Goal: Information Seeking & Learning: Find specific fact

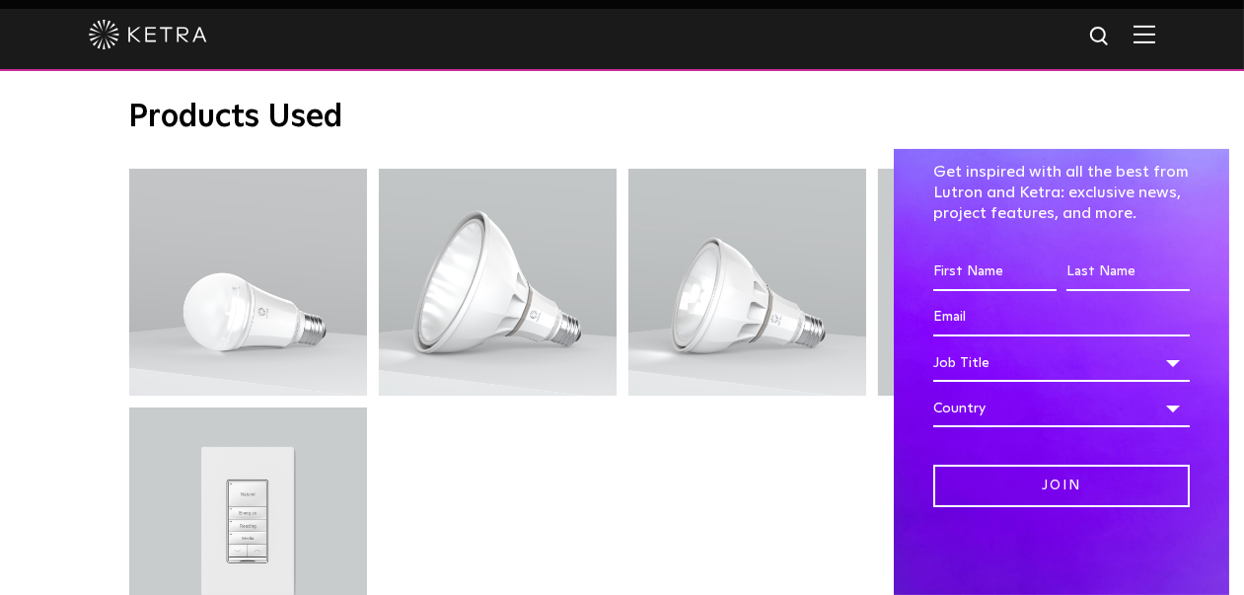
scroll to position [5427, 0]
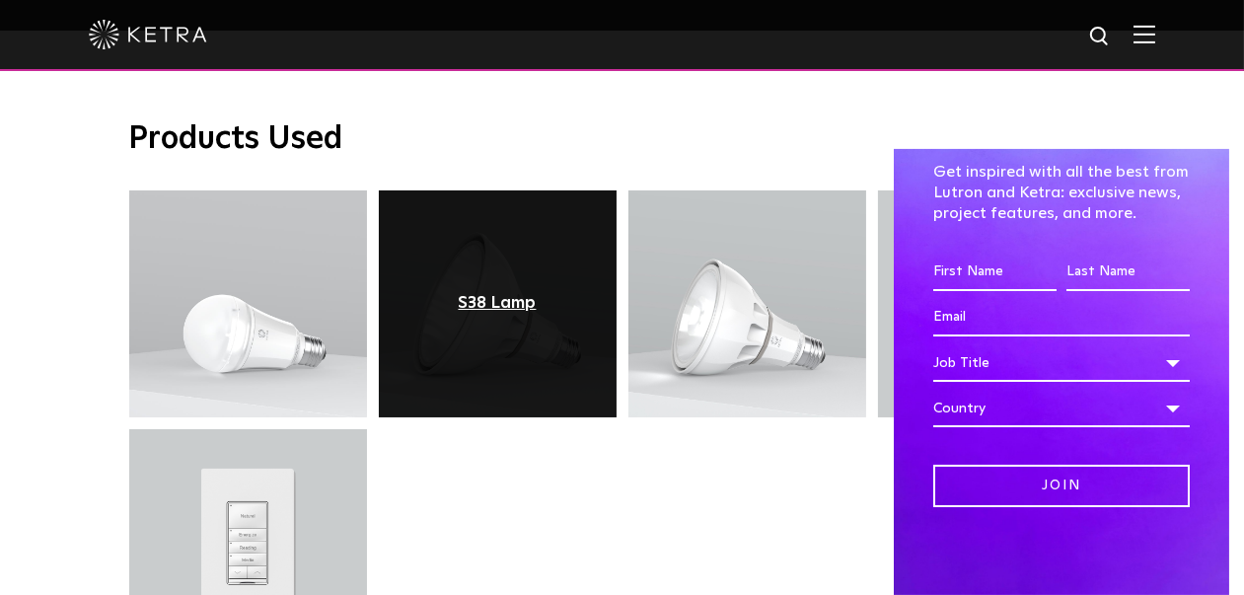
click at [502, 294] on div "S38 Lamp" at bounding box center [498, 304] width 78 height 20
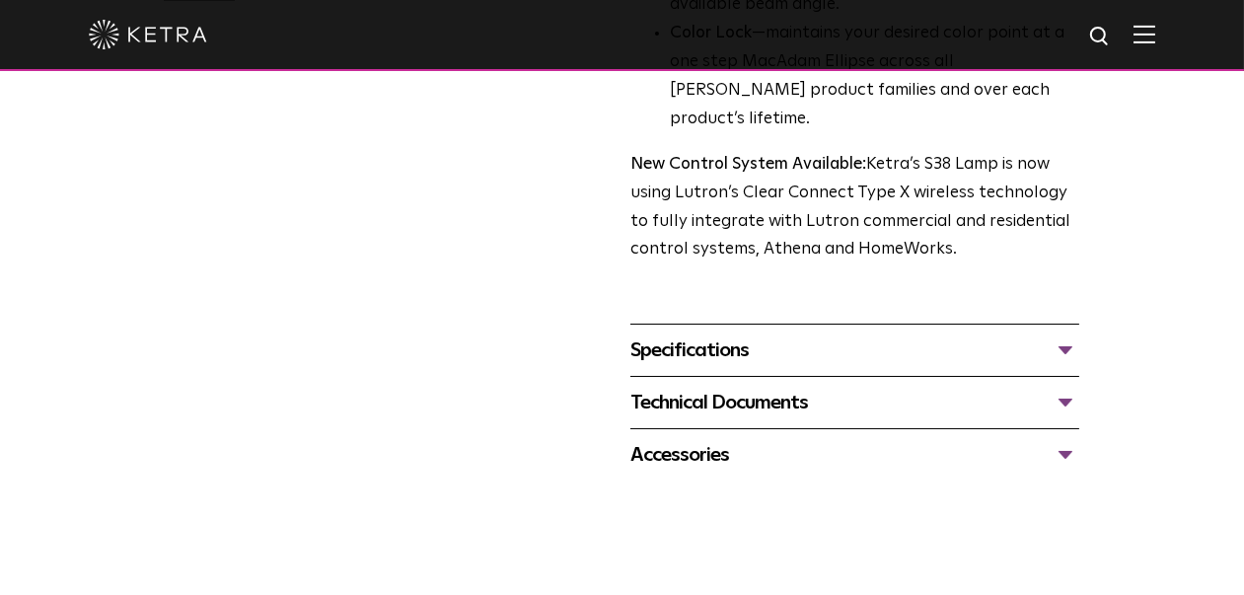
scroll to position [691, 0]
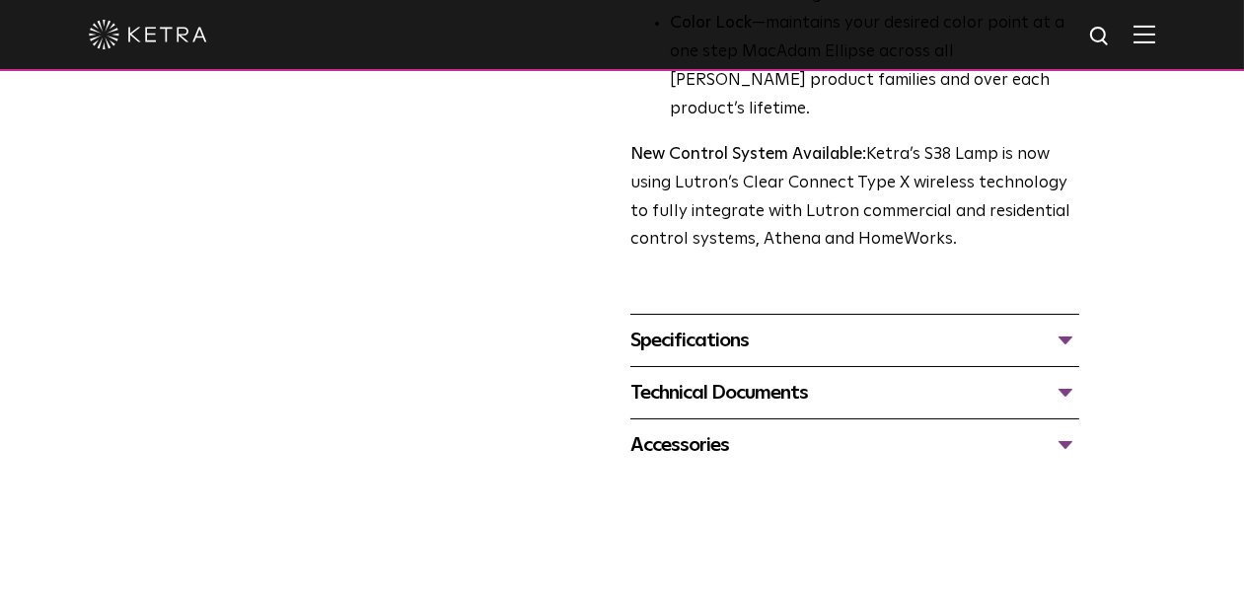
click at [751, 325] on div "Specifications" at bounding box center [855, 341] width 449 height 32
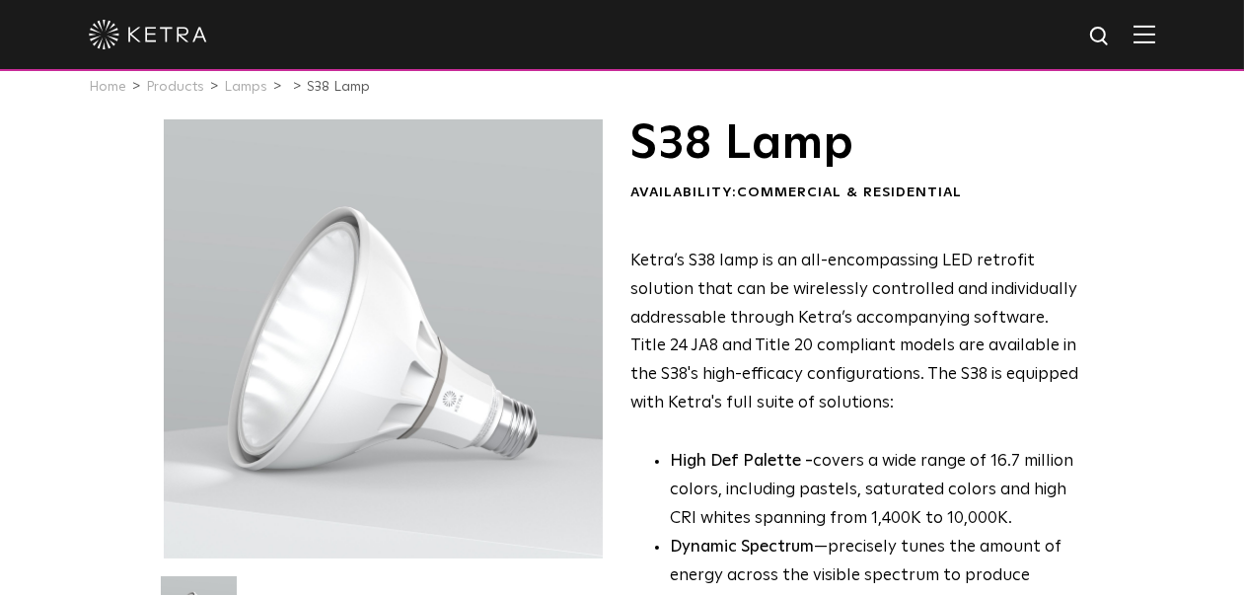
scroll to position [0, 0]
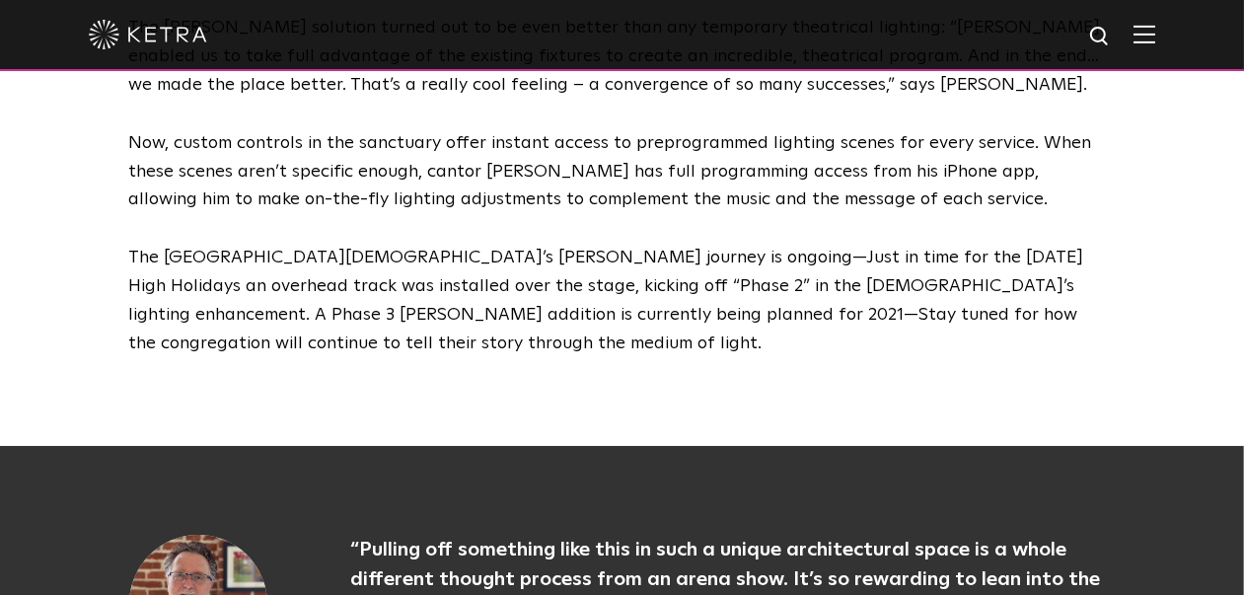
scroll to position [4540, 0]
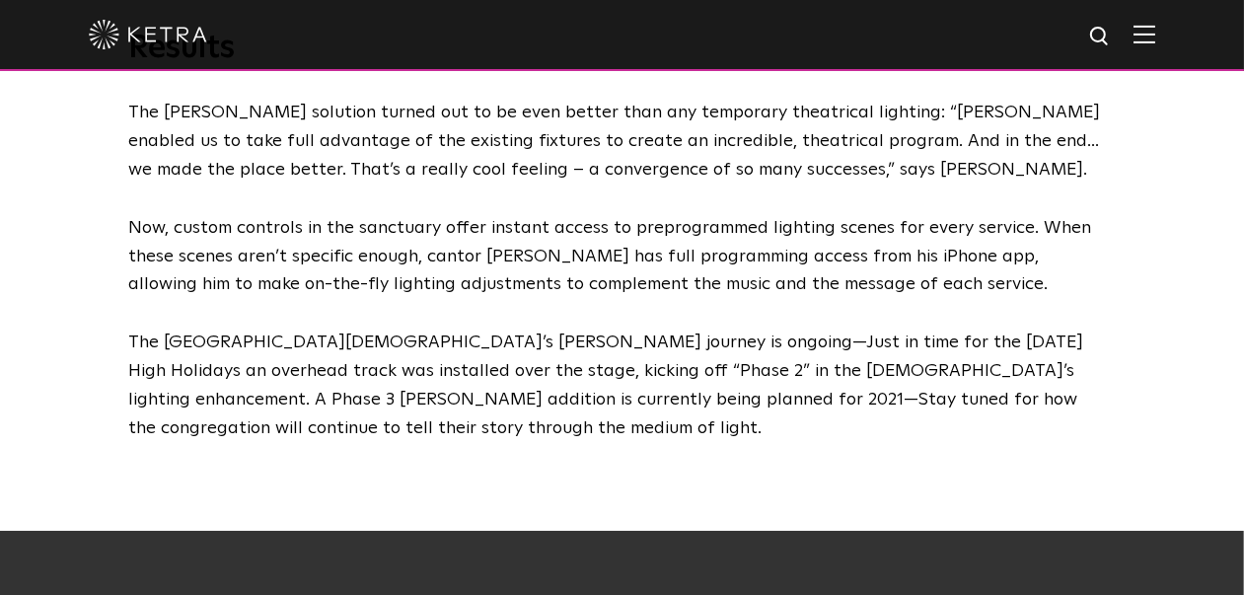
click at [1112, 35] on img at bounding box center [1100, 37] width 25 height 25
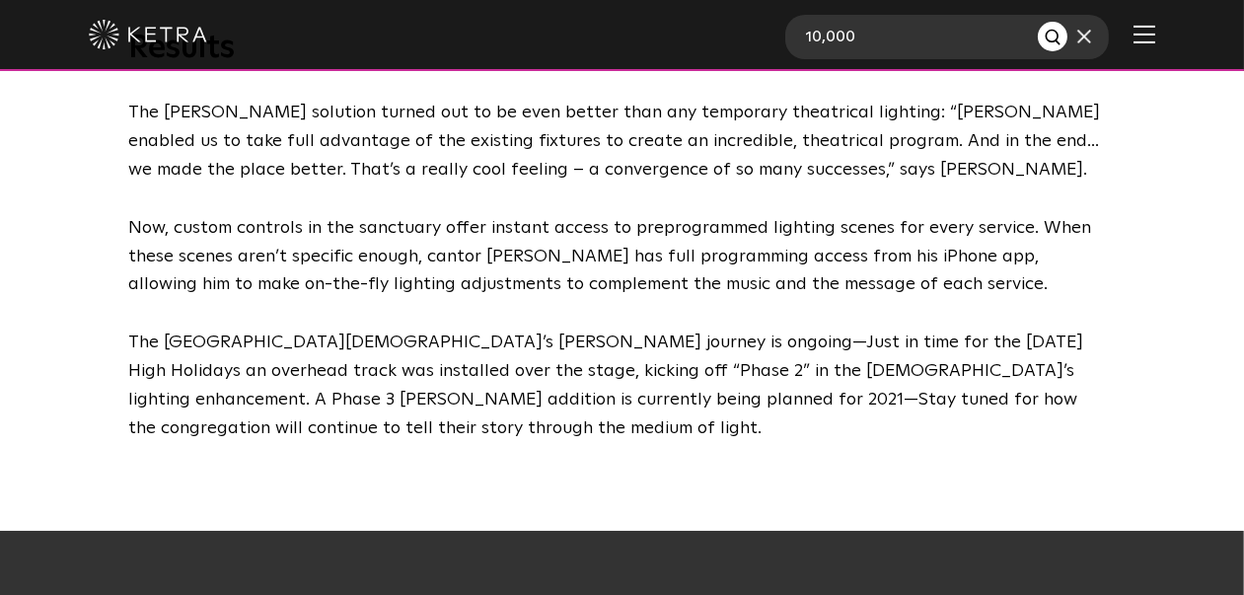
type input "10,000"
click at [1038, 22] on button "Search" at bounding box center [1053, 37] width 30 height 30
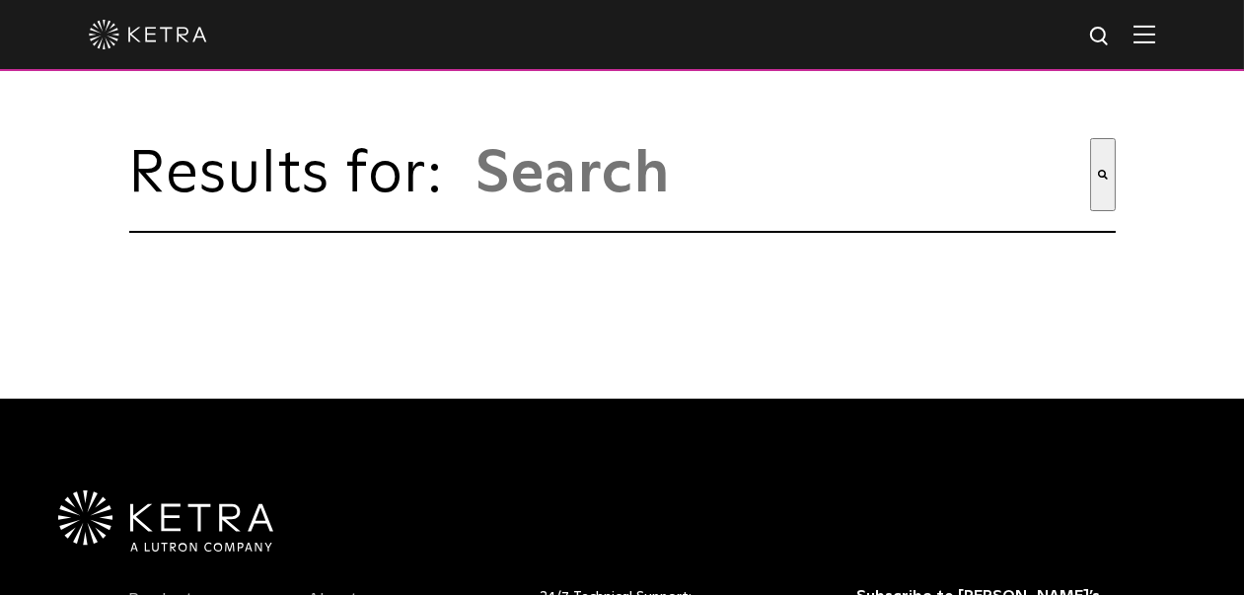
type input "10,000"
